Goal: Transaction & Acquisition: Purchase product/service

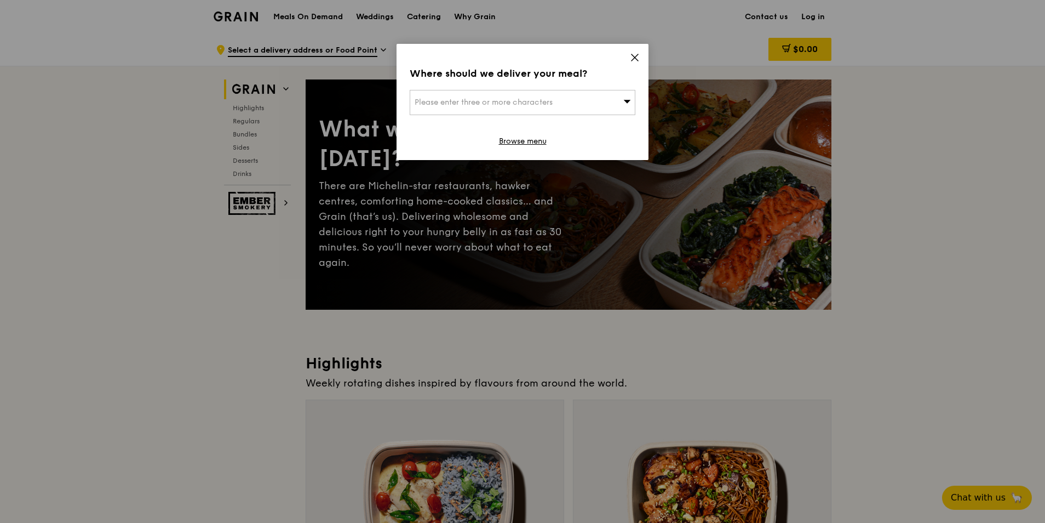
click at [629, 58] on div "Where should we deliver your meal? Please enter three or more characters Browse…" at bounding box center [523, 102] width 252 height 116
click at [634, 58] on icon at bounding box center [635, 58] width 10 height 10
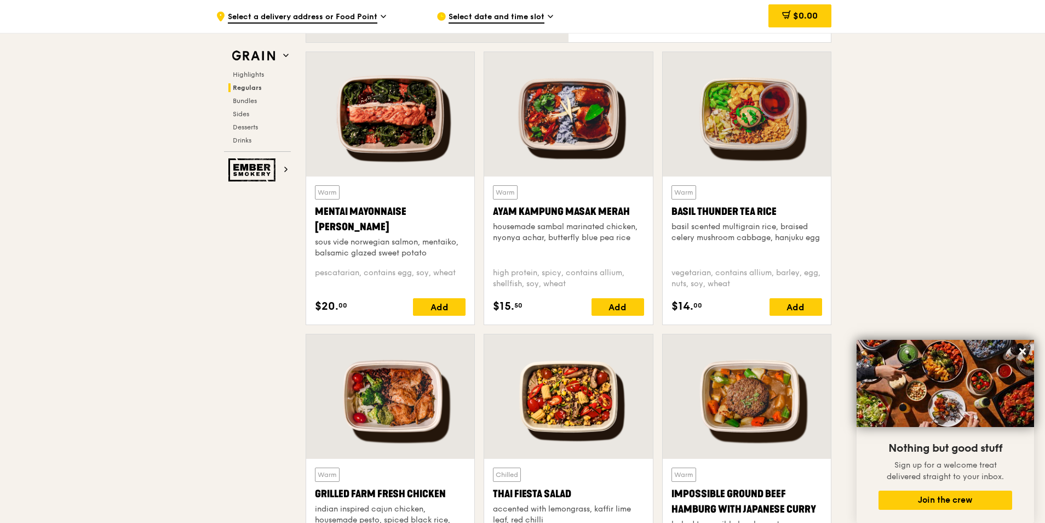
scroll to position [931, 0]
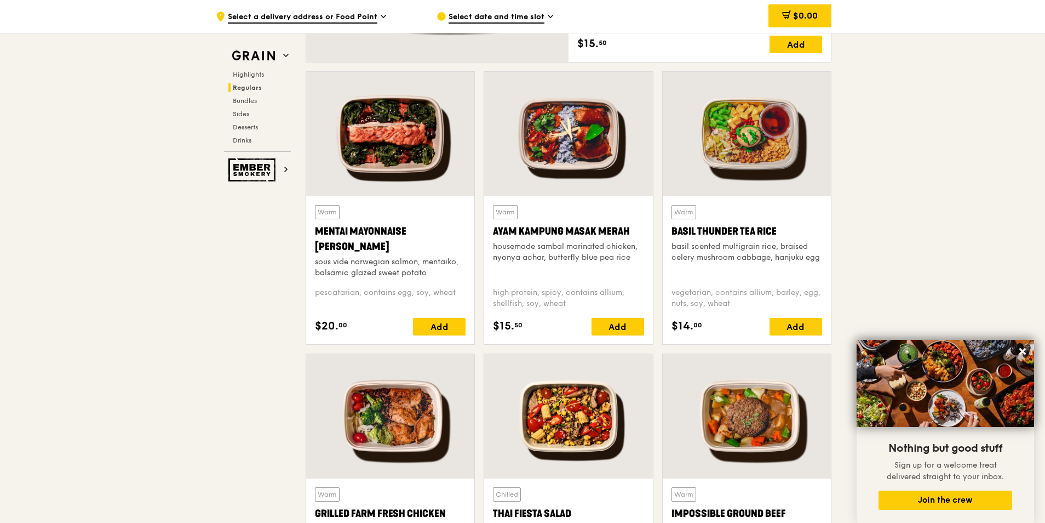
drag, startPoint x: 314, startPoint y: 232, endPoint x: 348, endPoint y: 245, distance: 36.9
click at [348, 245] on div "Warm Mentai Mayonnaise Aburi Salmon sous vide norwegian salmon, mentaiko, balsa…" at bounding box center [390, 270] width 168 height 148
drag, startPoint x: 348, startPoint y: 245, endPoint x: 334, endPoint y: 237, distance: 16.4
click at [334, 237] on div "Mentai Mayonnaise [PERSON_NAME]" at bounding box center [390, 239] width 151 height 31
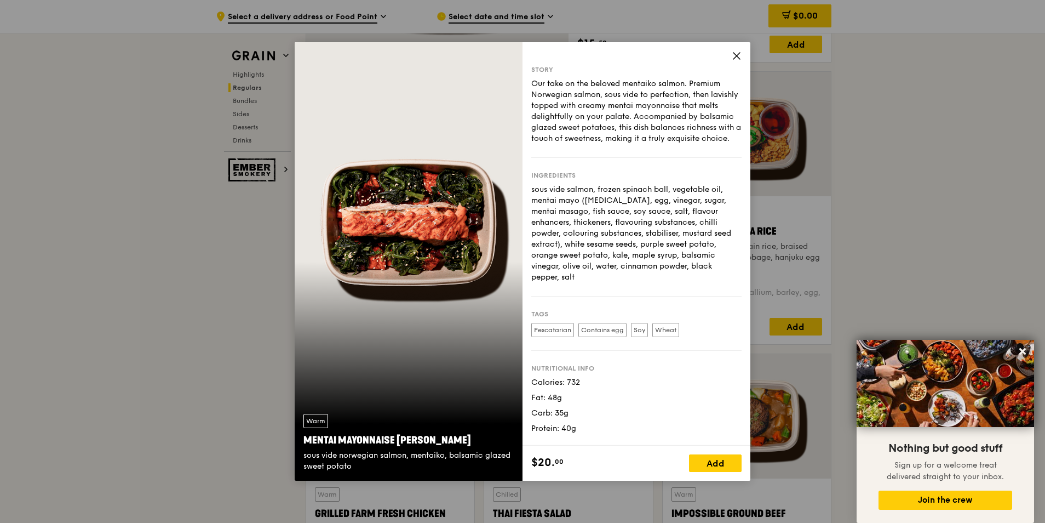
drag, startPoint x: 304, startPoint y: 438, endPoint x: 410, endPoint y: 421, distance: 107.6
click at [410, 421] on div "Warm Mentai Mayonnaise Aburi Salmon sous vide norwegian salmon, mentaiko, balsa…" at bounding box center [409, 443] width 228 height 76
click at [737, 54] on icon at bounding box center [737, 56] width 10 height 10
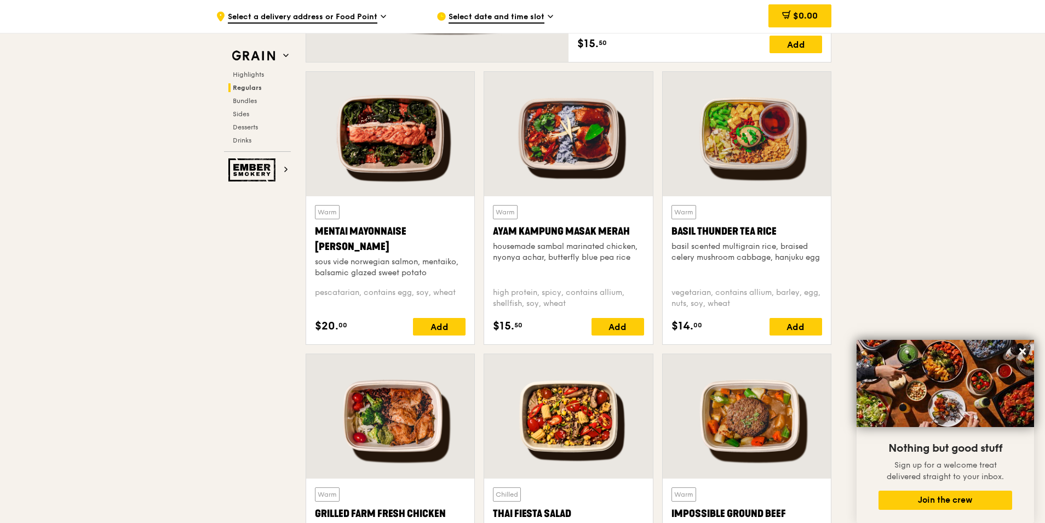
drag, startPoint x: 314, startPoint y: 232, endPoint x: 352, endPoint y: 248, distance: 41.5
click at [352, 248] on div "Warm Mentai Mayonnaise Aburi Salmon sous vide norwegian salmon, mentaiko, balsa…" at bounding box center [390, 270] width 168 height 148
copy div "Mentai Mayonnaise [PERSON_NAME]"
